Goal: Use online tool/utility: Utilize a website feature to perform a specific function

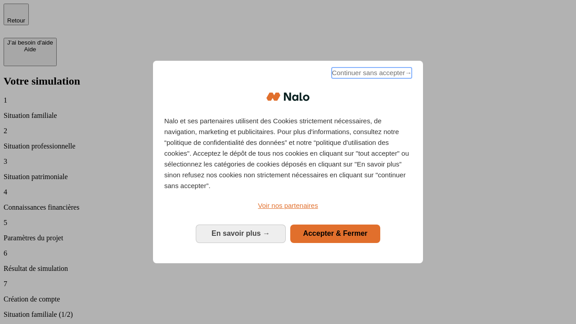
click at [371, 74] on span "Continuer sans accepter →" at bounding box center [372, 73] width 80 height 11
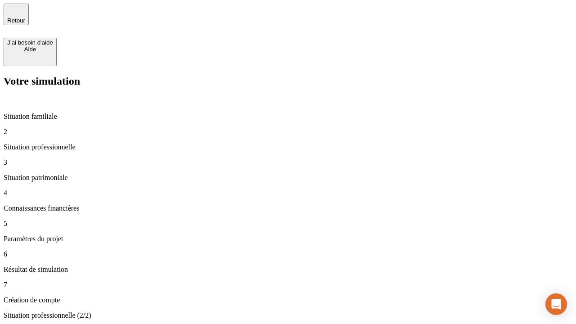
type input "30 000"
type input "40 000"
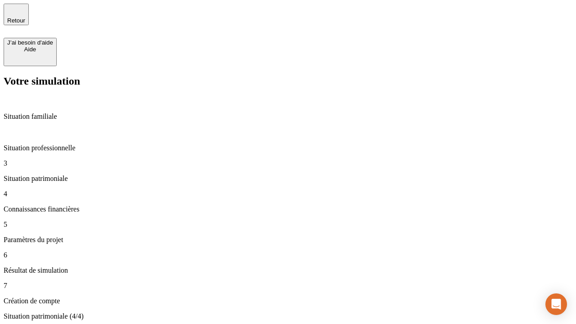
type input "1 100"
type input "20"
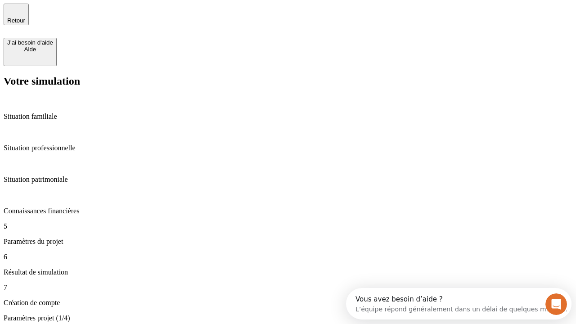
type input "40"
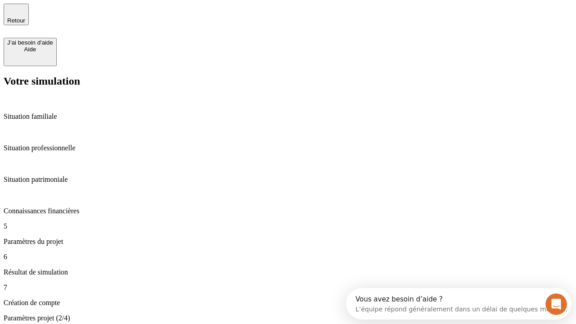
type input "50 000"
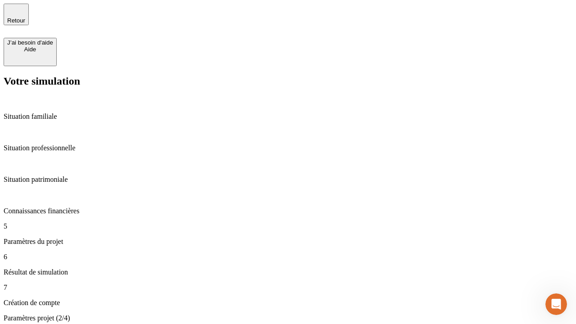
type input "640"
